Goal: Task Accomplishment & Management: Manage account settings

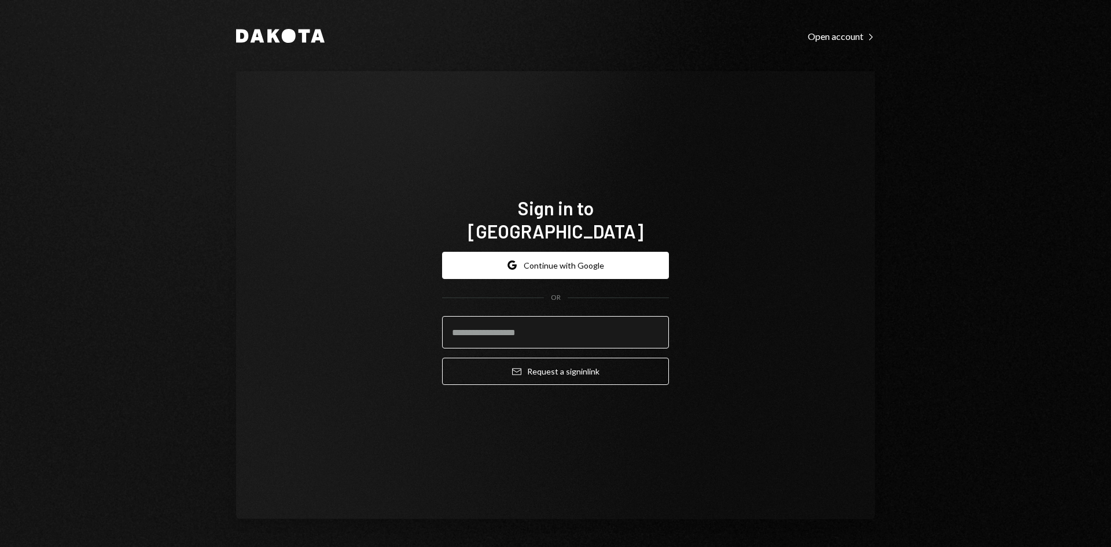
click at [596, 325] on input "email" at bounding box center [555, 332] width 227 height 32
type input "**********"
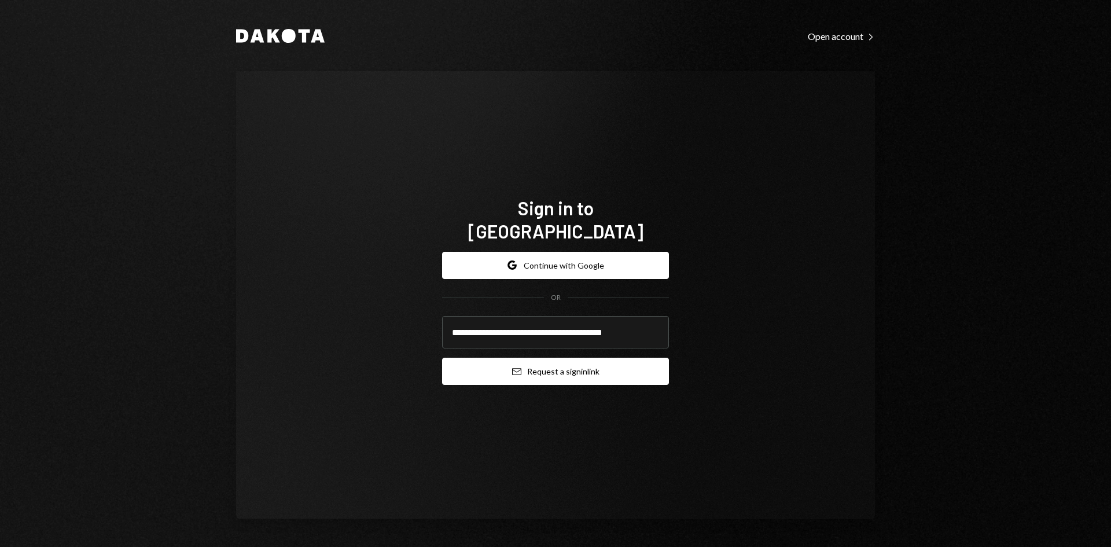
click at [633, 365] on button "Email Request a sign in link" at bounding box center [555, 371] width 227 height 27
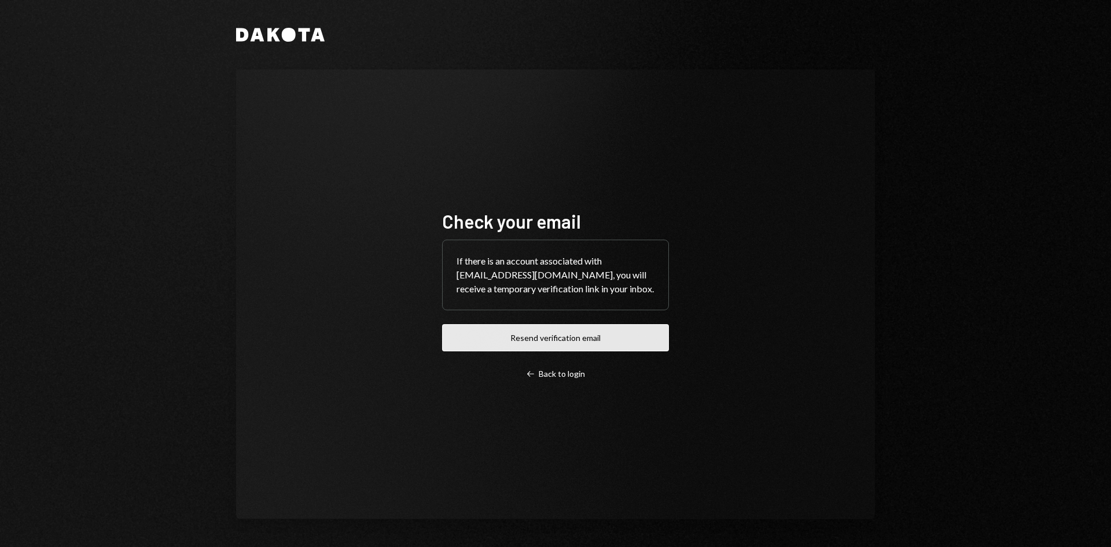
click at [596, 347] on button "Resend verification email" at bounding box center [555, 337] width 227 height 27
